Goal: Task Accomplishment & Management: Manage account settings

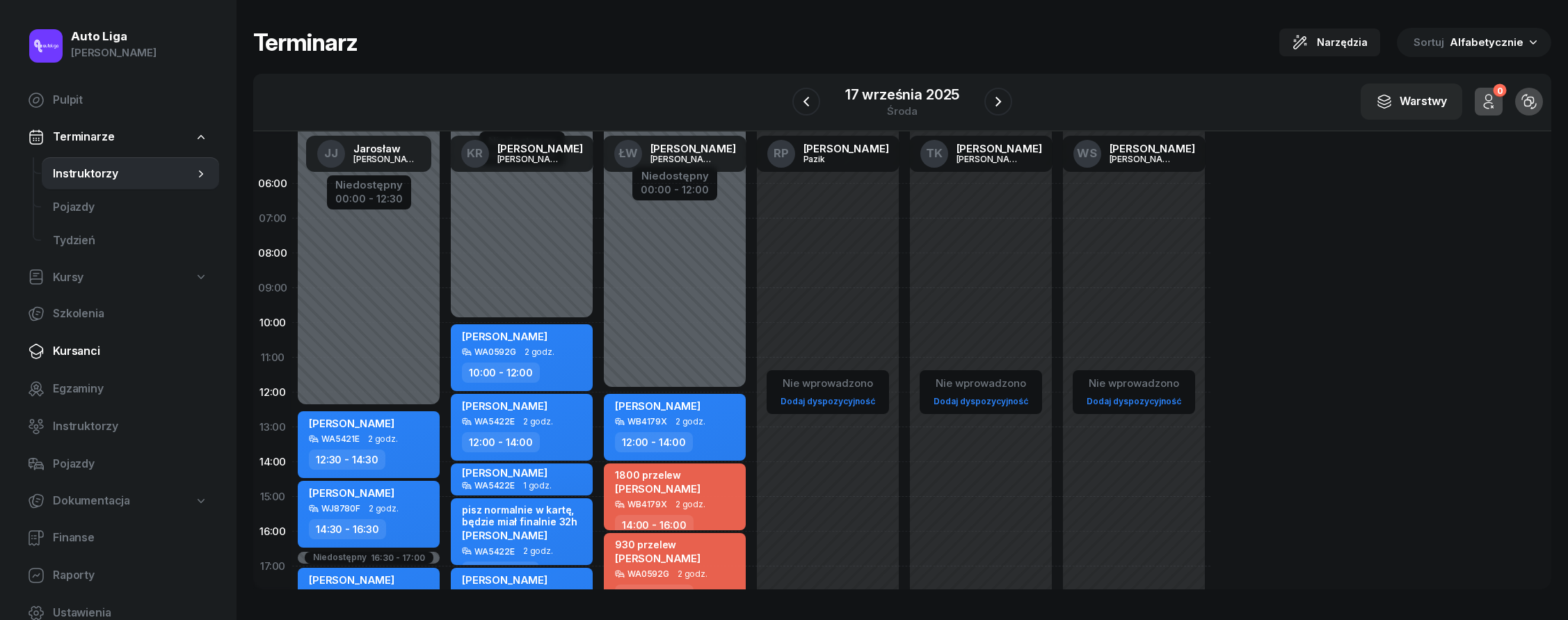
click at [125, 346] on span "Kursanci" at bounding box center [130, 351] width 155 height 18
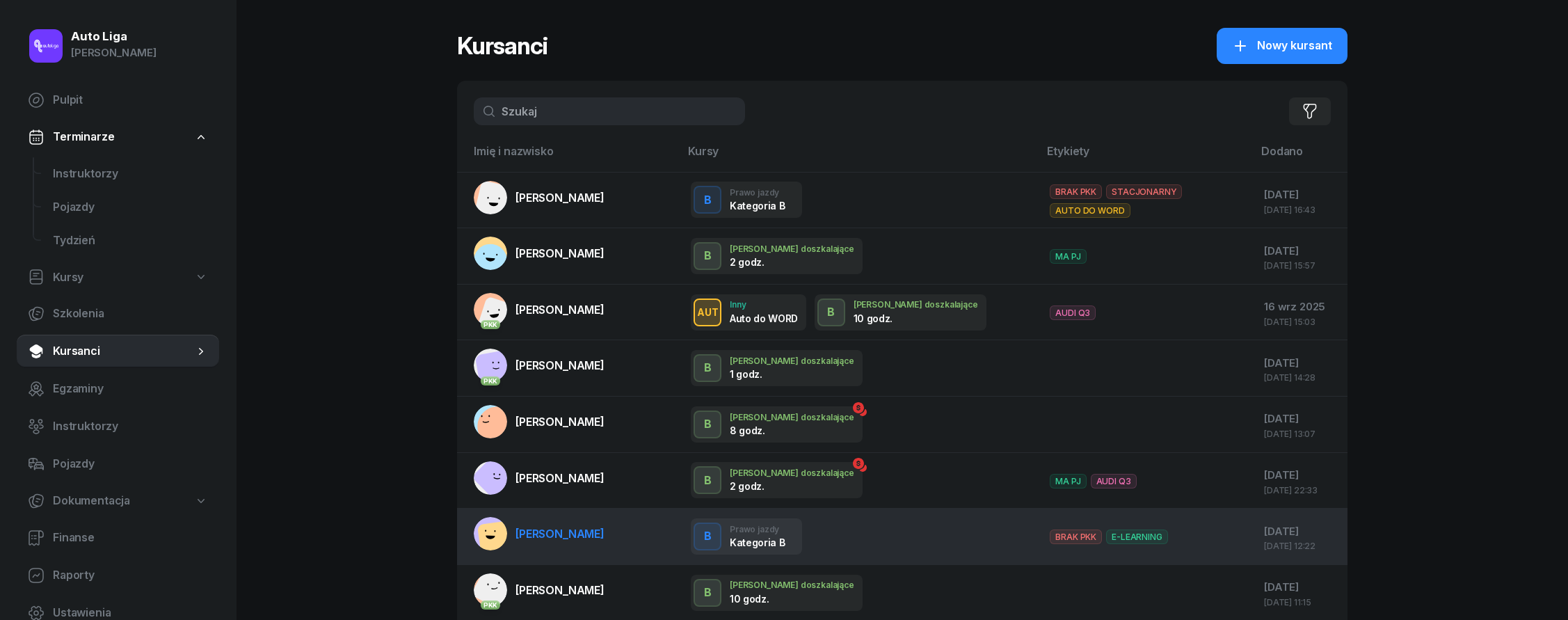
click at [589, 518] on td "Anna Pęksa" at bounding box center [567, 537] width 222 height 56
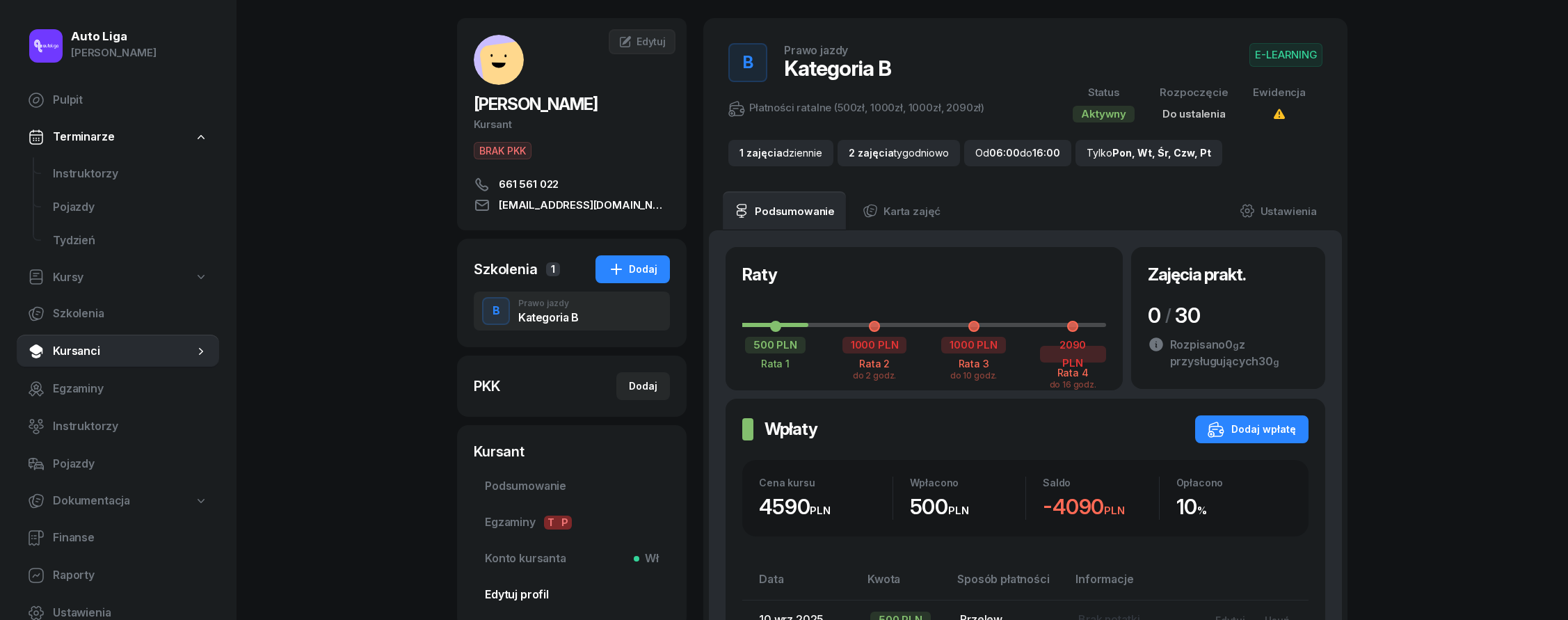
scroll to position [123, 0]
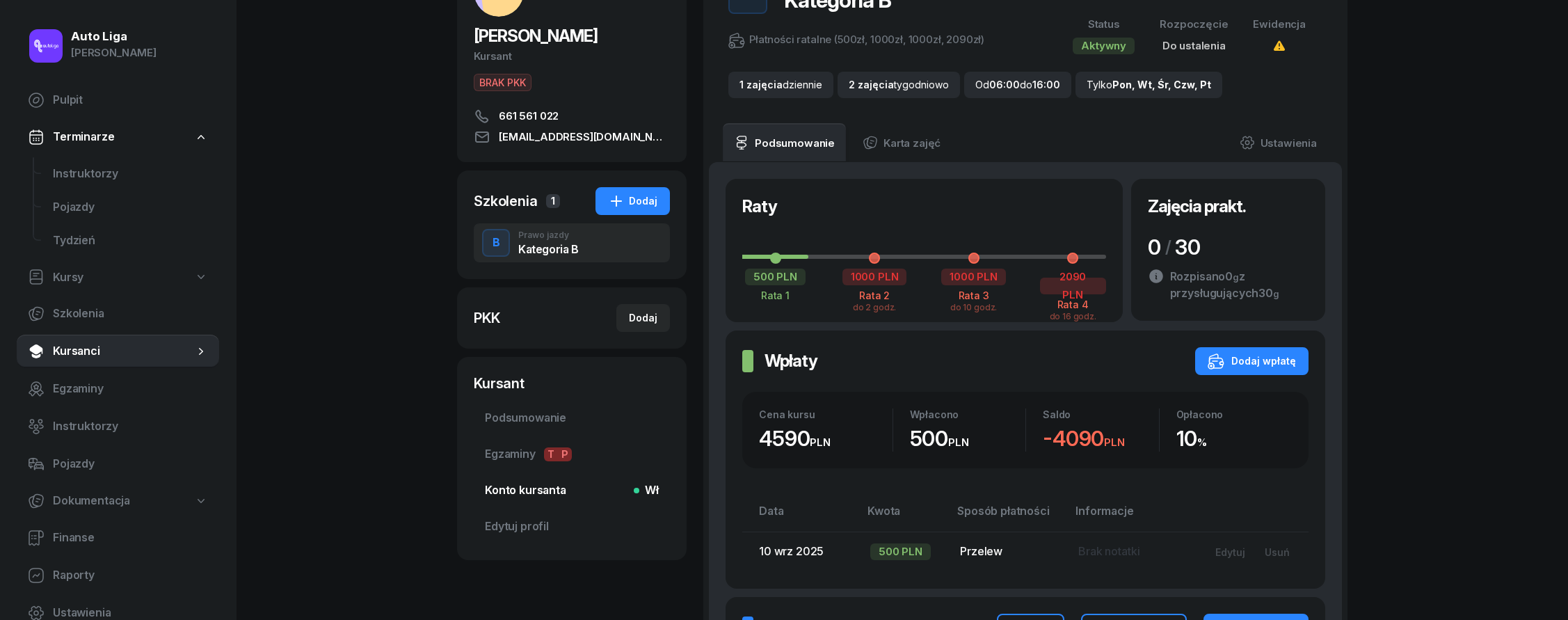
click at [576, 491] on span "Konto kursanta Wł" at bounding box center [572, 490] width 174 height 18
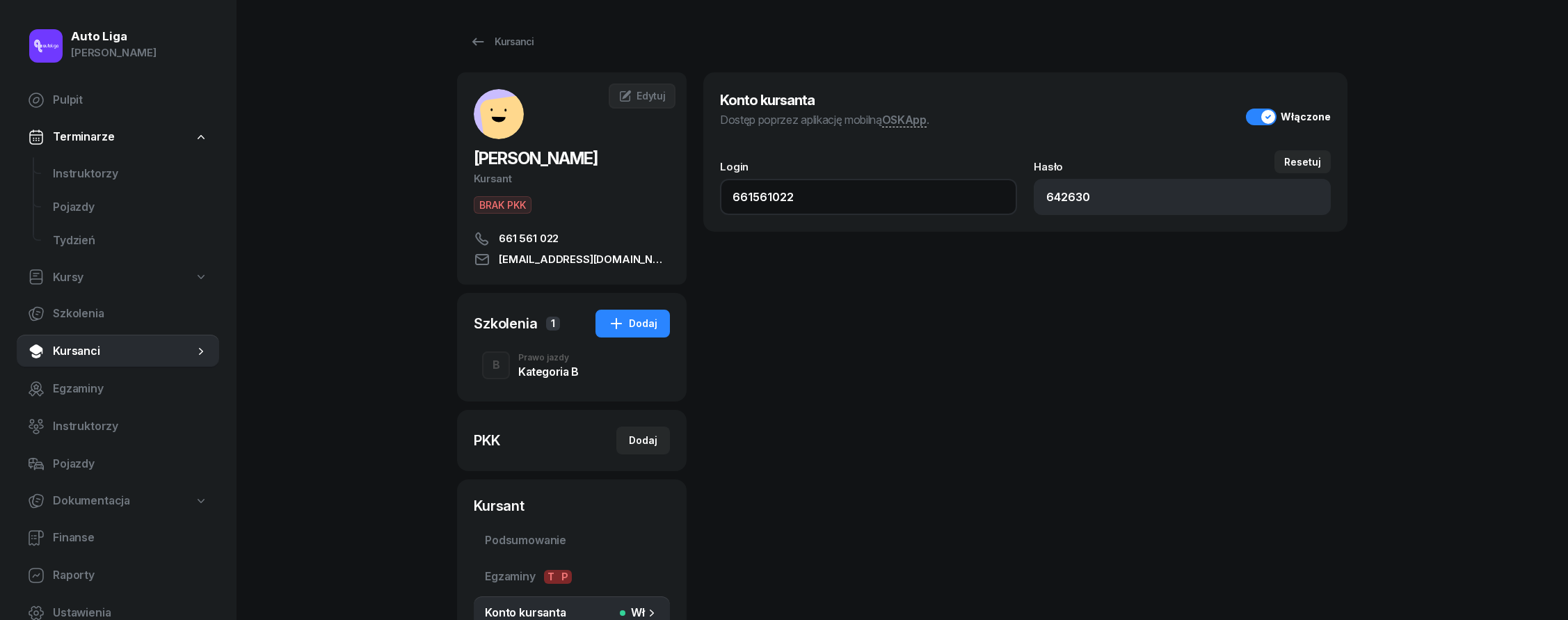
click at [760, 192] on input "661561022" at bounding box center [868, 197] width 298 height 37
click at [760, 191] on input "661561022" at bounding box center [868, 197] width 298 height 37
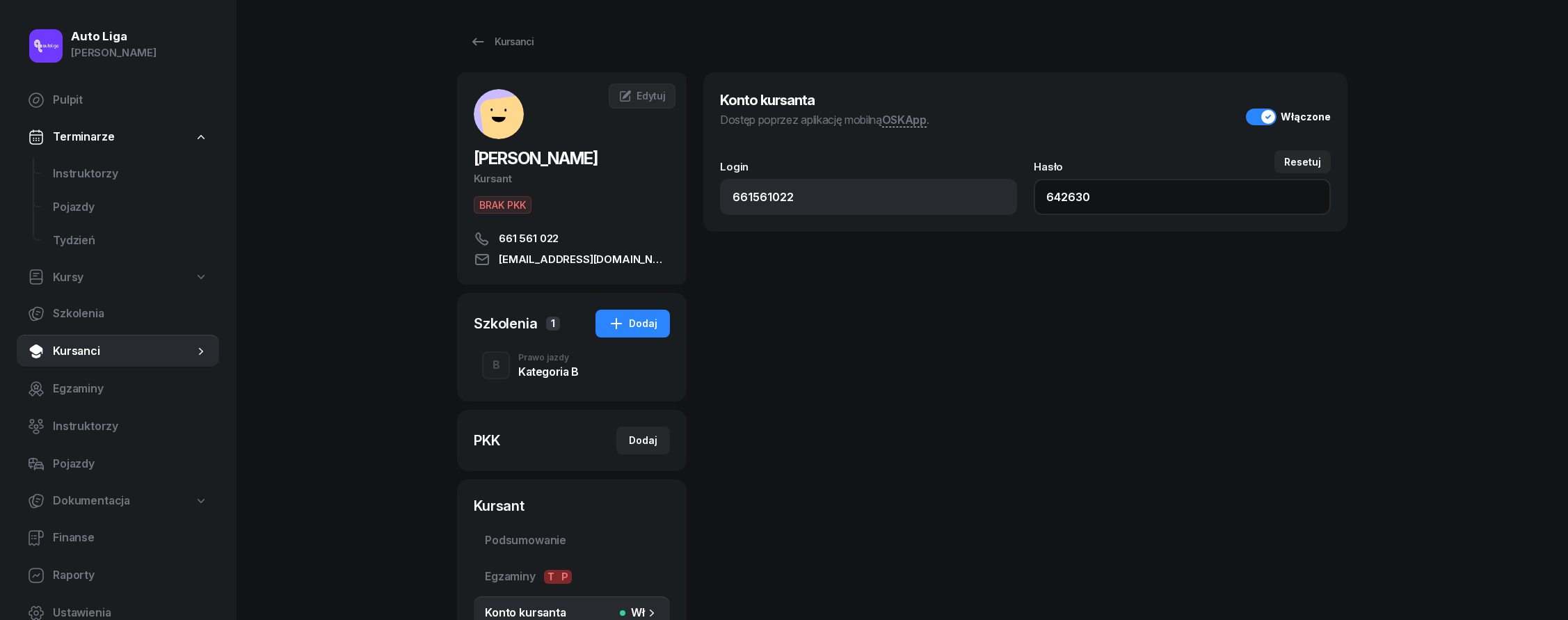
click at [1068, 199] on input "642630" at bounding box center [1182, 197] width 298 height 37
click at [99, 600] on link "Ustawienia" at bounding box center [118, 613] width 203 height 34
select select "06:00"
select select "22:00"
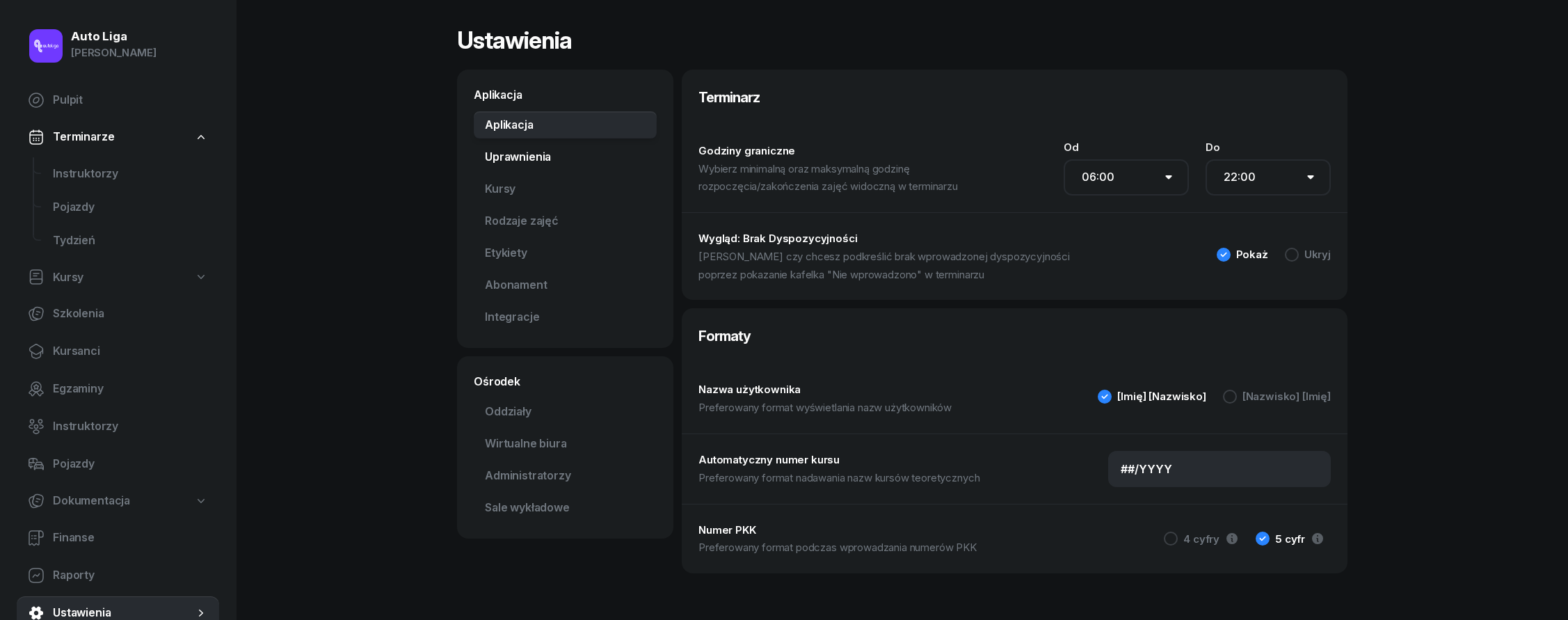
click at [525, 162] on link "Uprawnienia" at bounding box center [565, 157] width 183 height 28
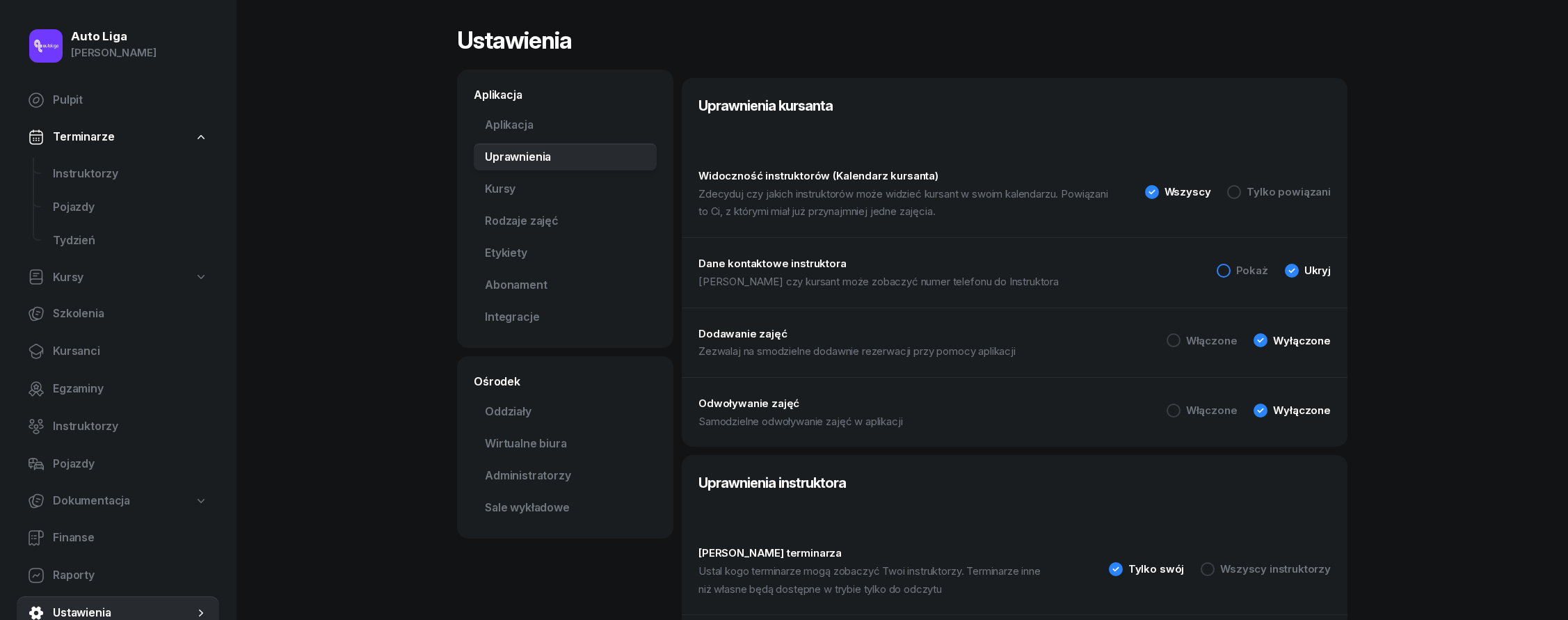
click at [1254, 271] on div "Pokaż" at bounding box center [1253, 270] width 32 height 11
click at [1314, 269] on div "Ukryj" at bounding box center [1318, 270] width 27 height 11
click at [1220, 343] on div "Włączone" at bounding box center [1212, 340] width 51 height 11
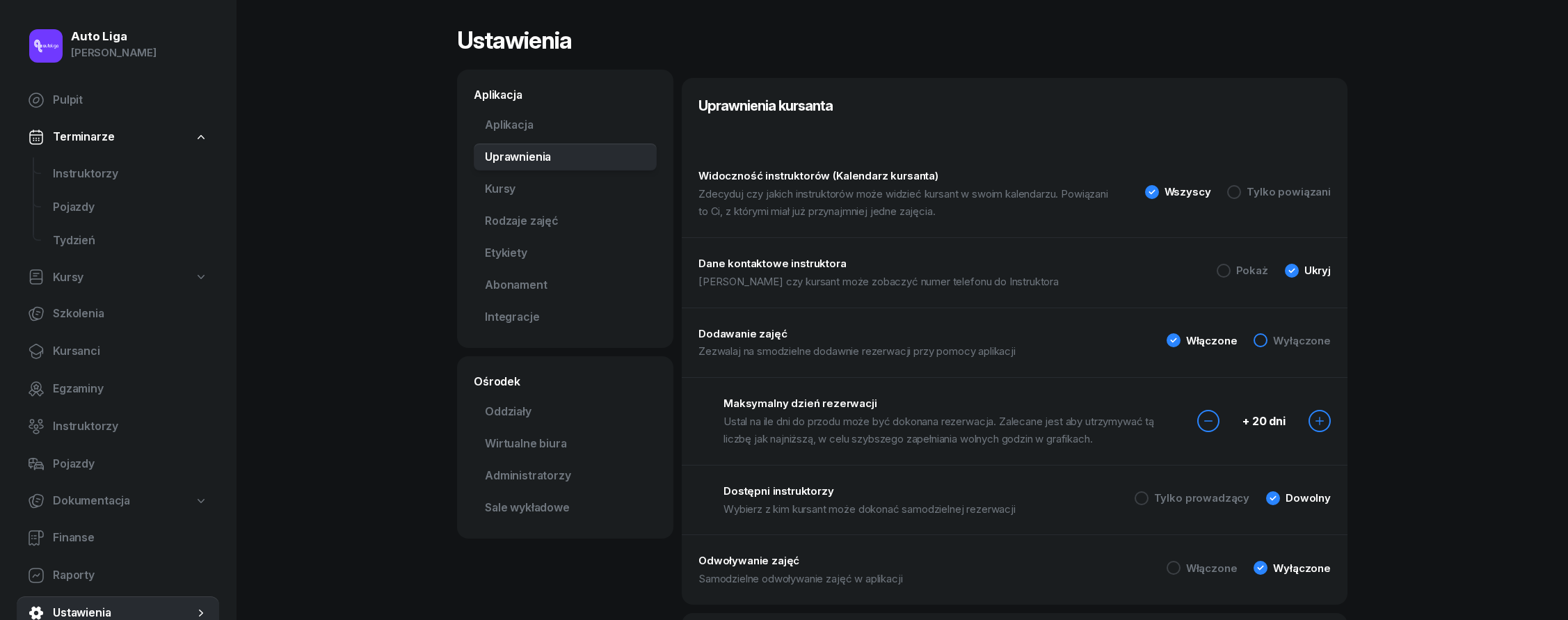
click at [1300, 343] on div "Wyłączone" at bounding box center [1302, 340] width 57 height 11
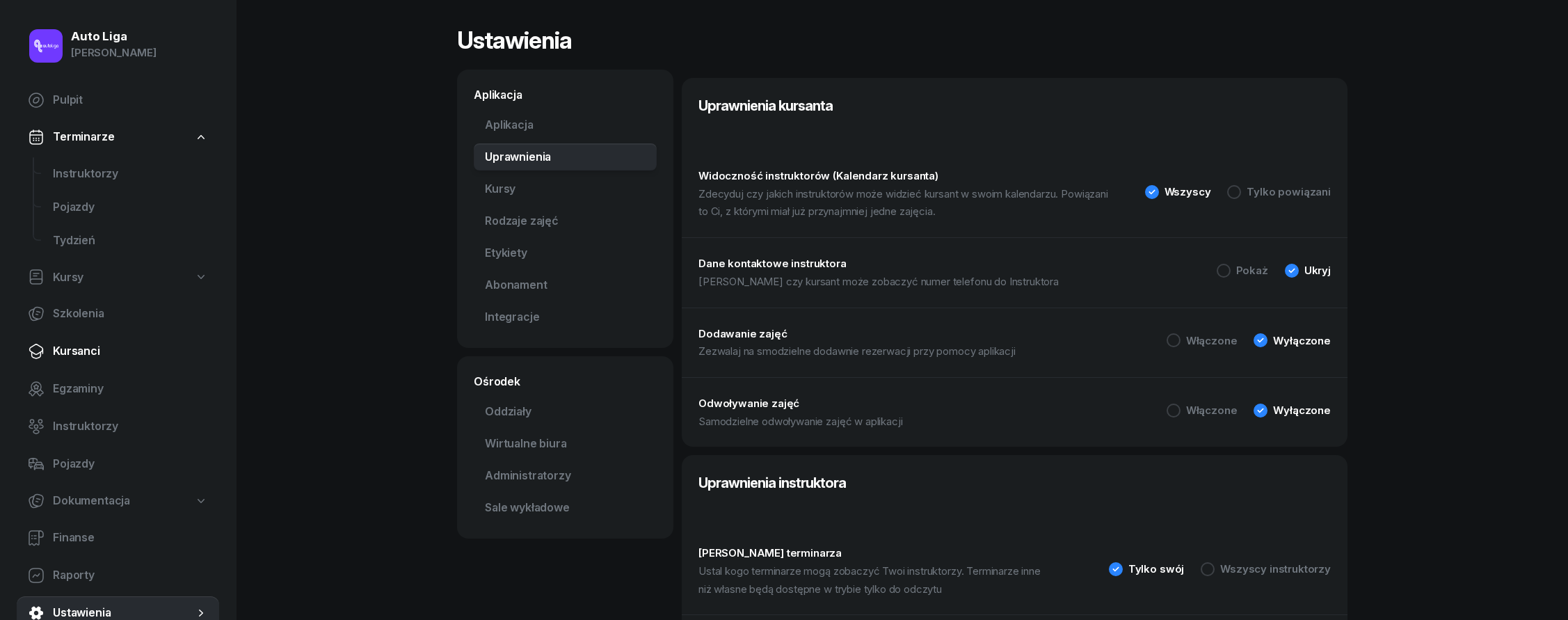
click at [117, 352] on span "Kursanci" at bounding box center [130, 351] width 155 height 18
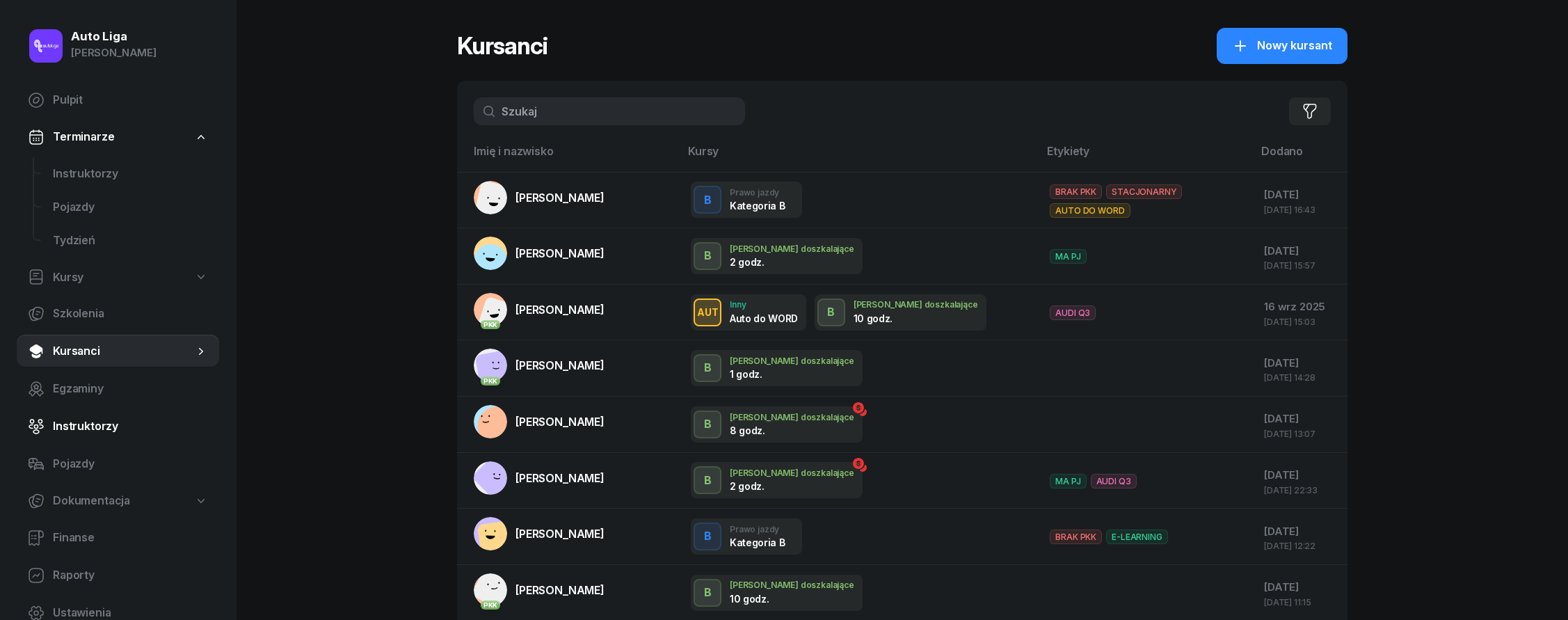
click at [128, 426] on span "Instruktorzy" at bounding box center [130, 426] width 155 height 18
